Goal: Use online tool/utility

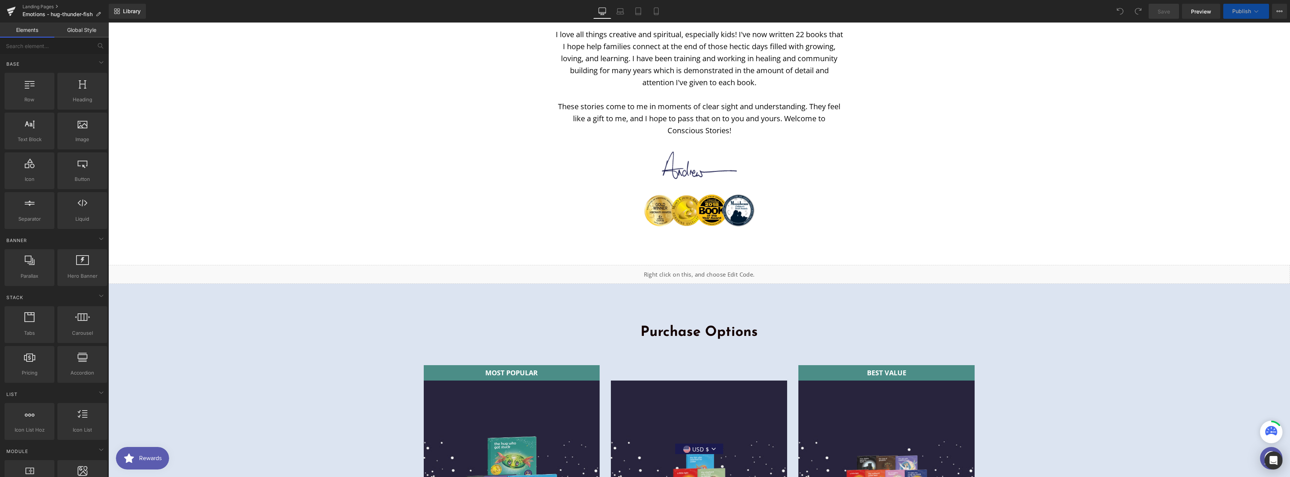
scroll to position [2900, 0]
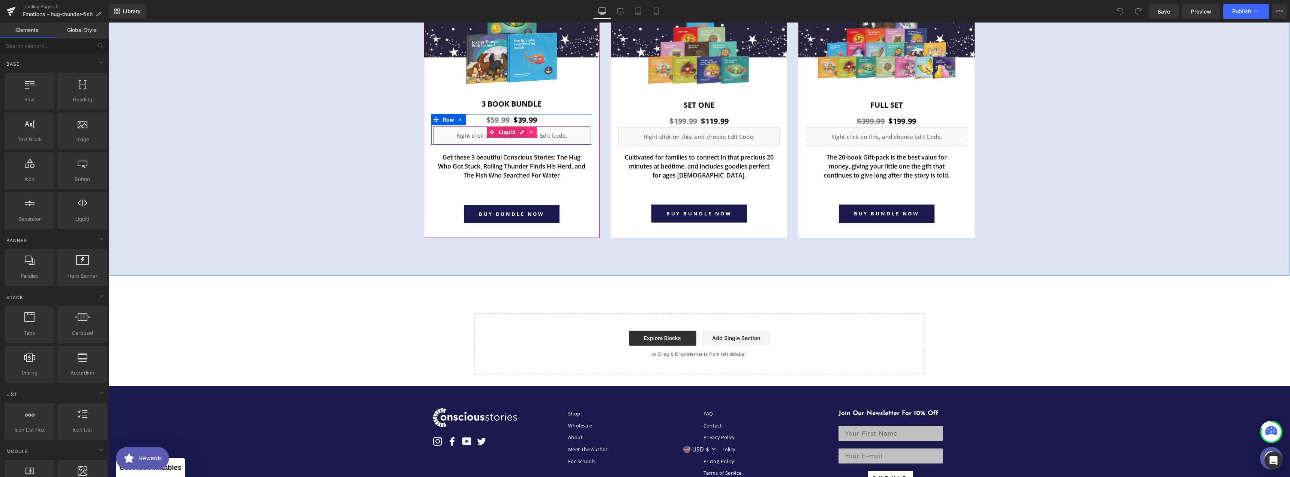
click at [531, 131] on icon at bounding box center [532, 131] width 2 height 3
click at [490, 131] on link "Liquid" at bounding box center [502, 131] width 30 height 11
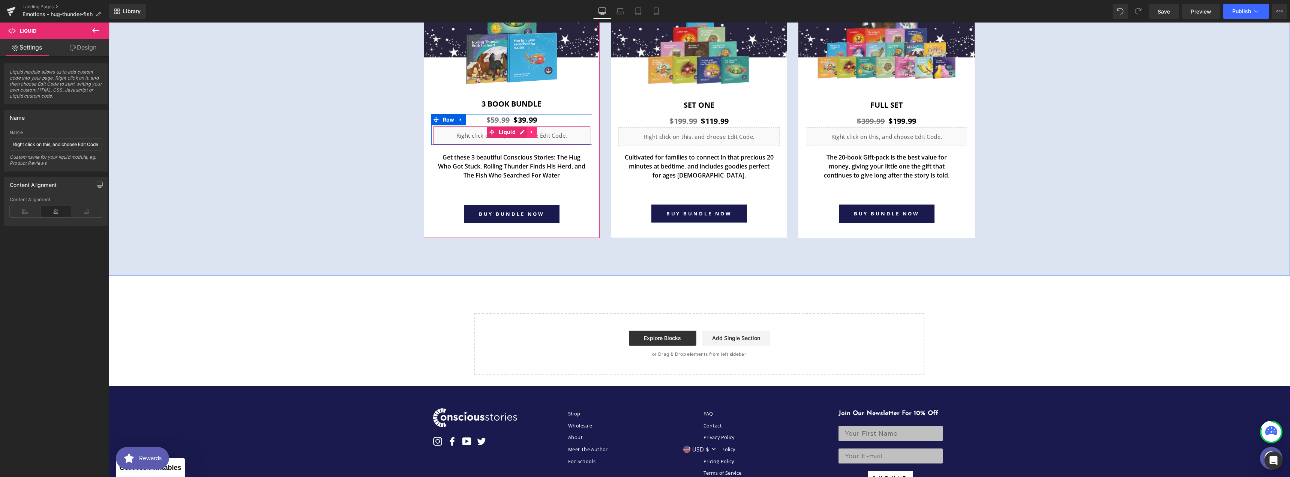
click at [532, 131] on link at bounding box center [532, 131] width 10 height 11
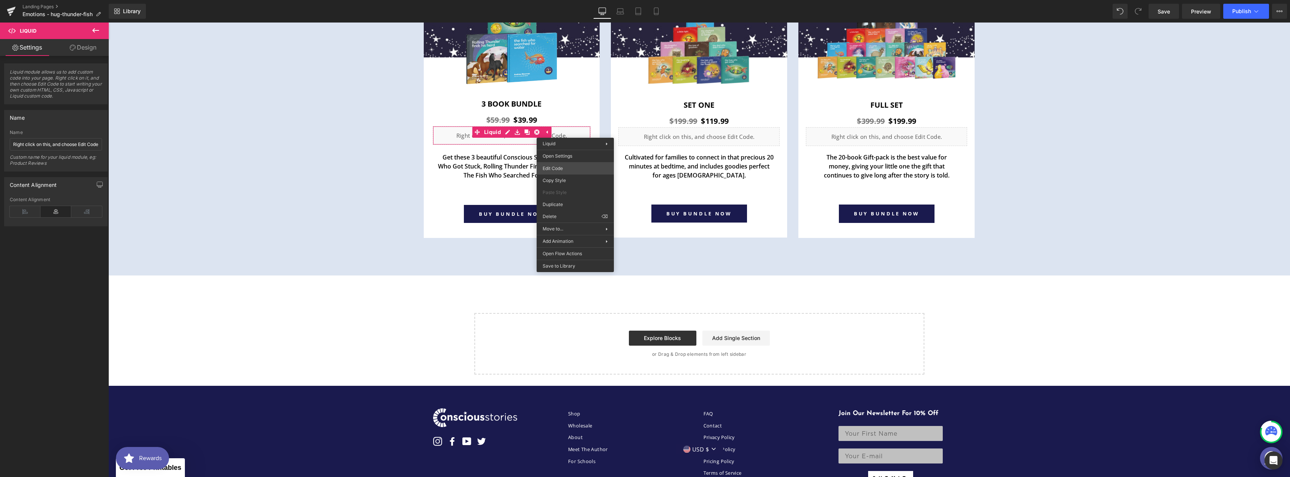
click at [569, 0] on div "Liquid You are previewing how the will restyle your page. You can not edit Elem…" at bounding box center [645, 0] width 1290 height 0
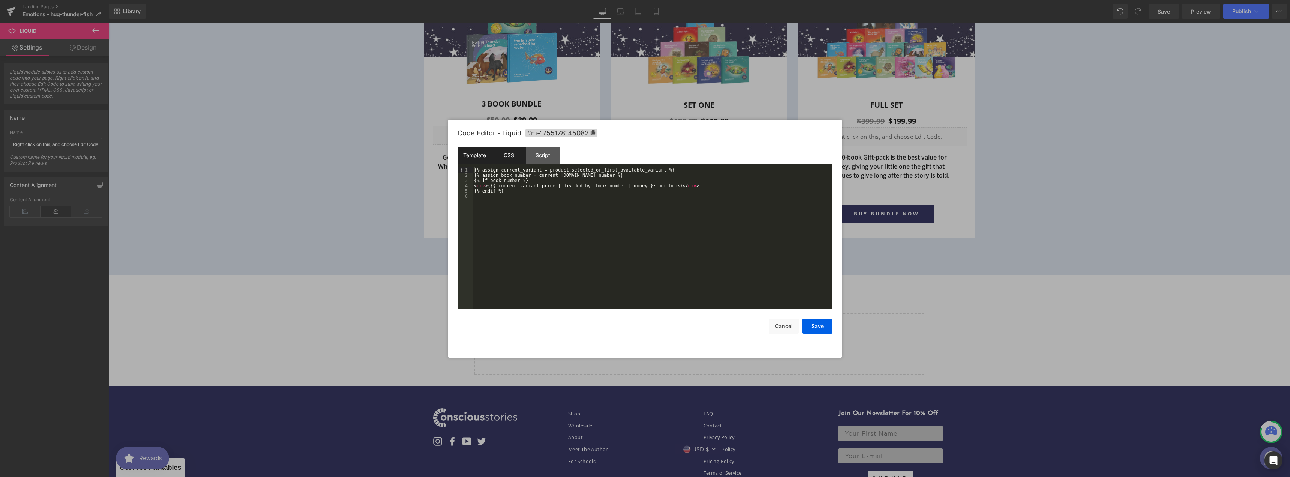
click at [501, 157] on div "CSS" at bounding box center [509, 155] width 34 height 17
click at [466, 153] on div "Template" at bounding box center [475, 155] width 34 height 17
click at [787, 324] on button "Cancel" at bounding box center [784, 325] width 30 height 15
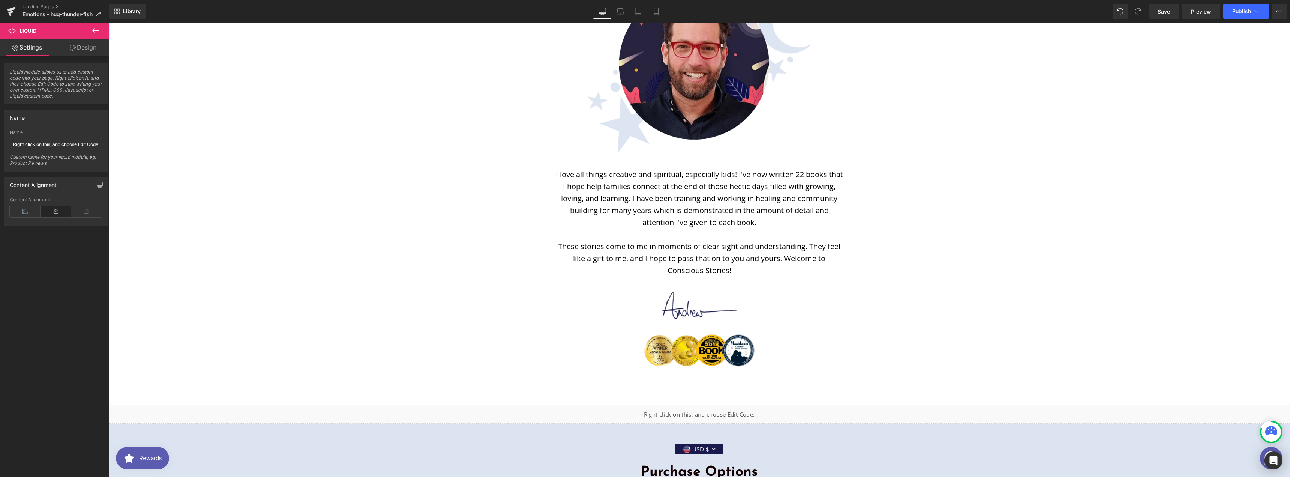
scroll to position [2200, 0]
